Goal: Information Seeking & Learning: Check status

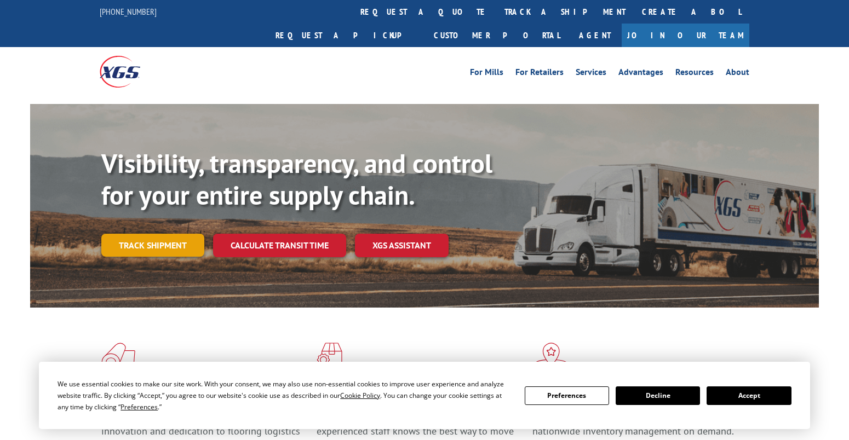
click at [156, 234] on link "Track shipment" at bounding box center [152, 245] width 103 height 23
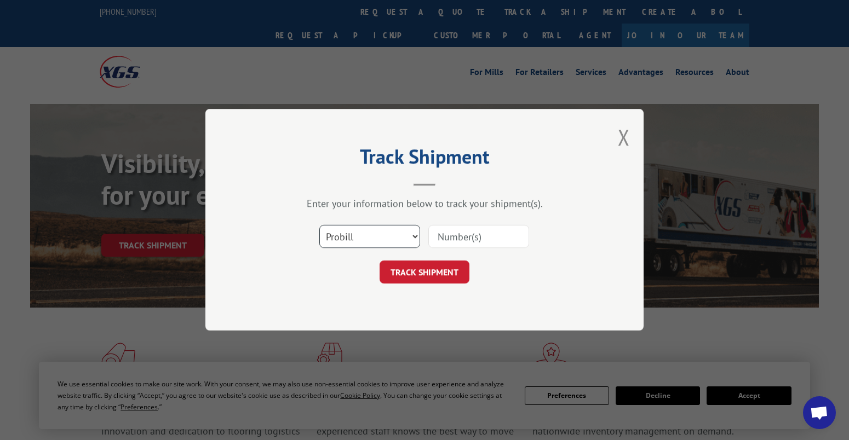
click at [406, 236] on select "Select category... Probill BOL PO" at bounding box center [369, 237] width 101 height 23
select select "bol"
click at [319, 226] on select "Select category... Probill BOL PO" at bounding box center [369, 237] width 101 height 23
click at [462, 242] on input at bounding box center [478, 237] width 101 height 23
paste input "50870027"
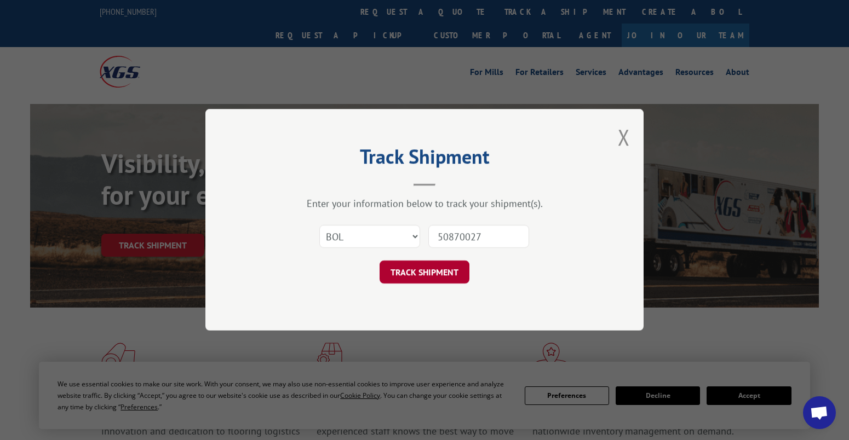
type input "50870027"
click at [433, 275] on button "TRACK SHIPMENT" at bounding box center [425, 272] width 90 height 23
click at [436, 275] on button "TRACK SHIPMENT" at bounding box center [425, 272] width 90 height 23
